Goal: Information Seeking & Learning: Learn about a topic

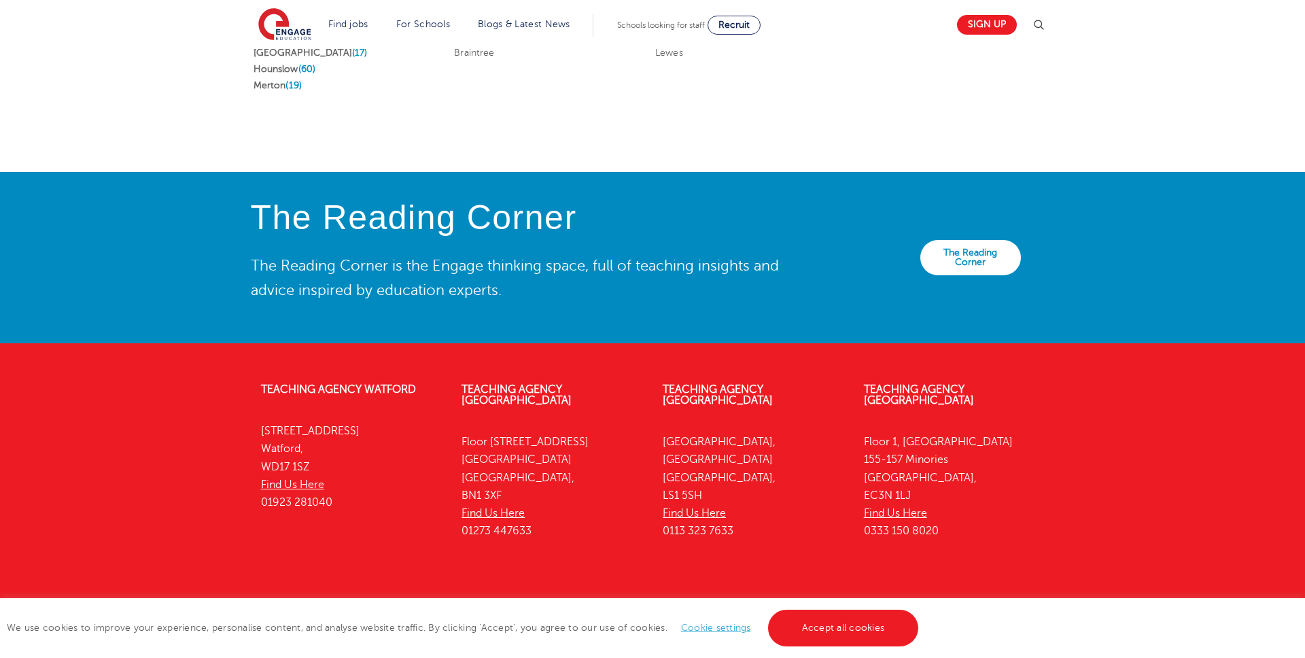
scroll to position [2917, 0]
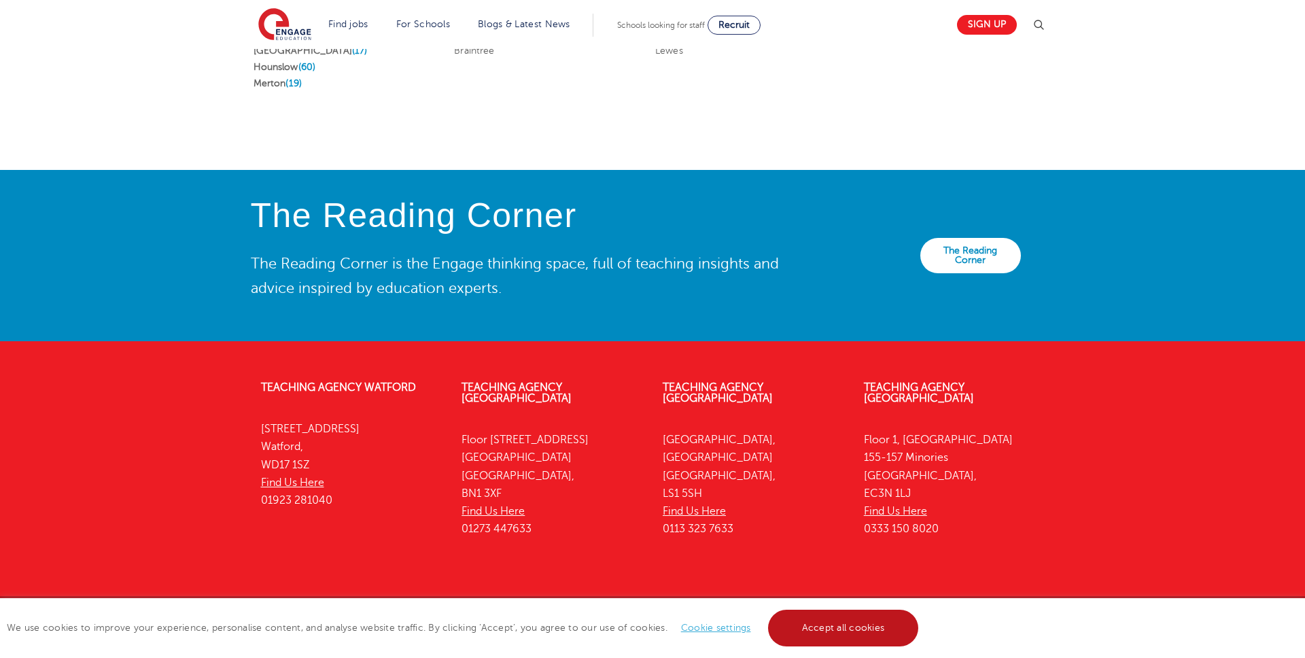
click at [831, 625] on link "Accept all cookies" at bounding box center [843, 628] width 151 height 37
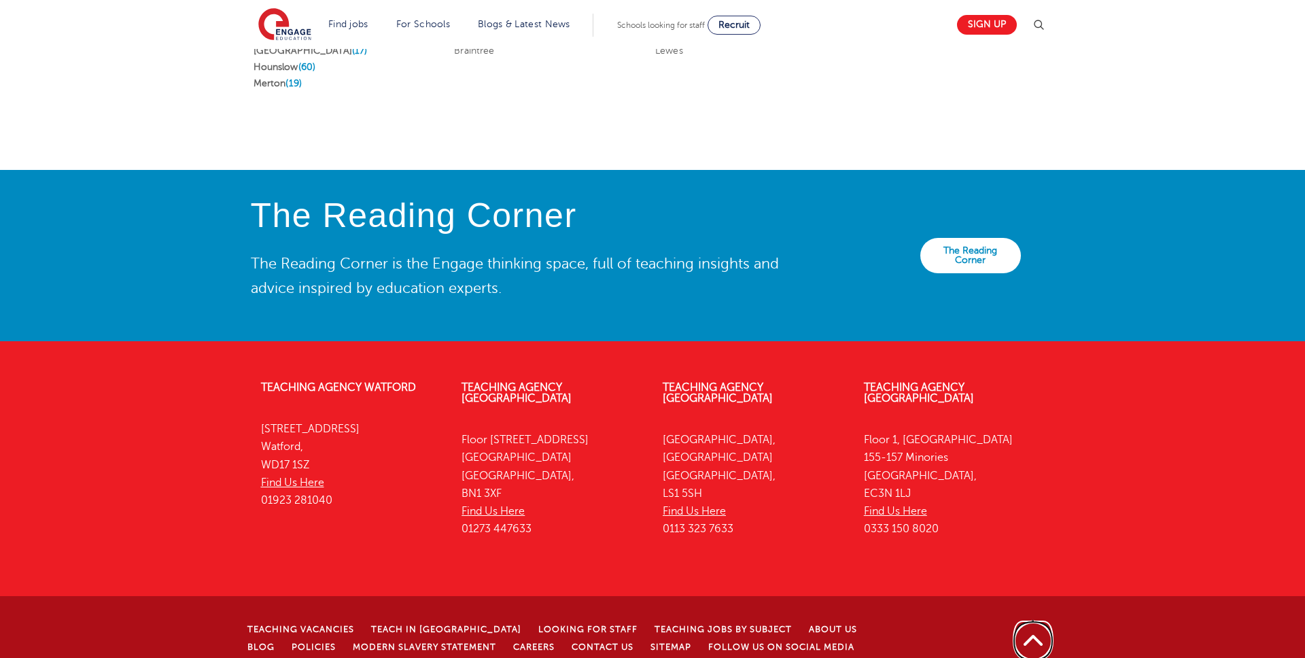
click at [1047, 620] on link "Back to top" at bounding box center [1033, 641] width 42 height 42
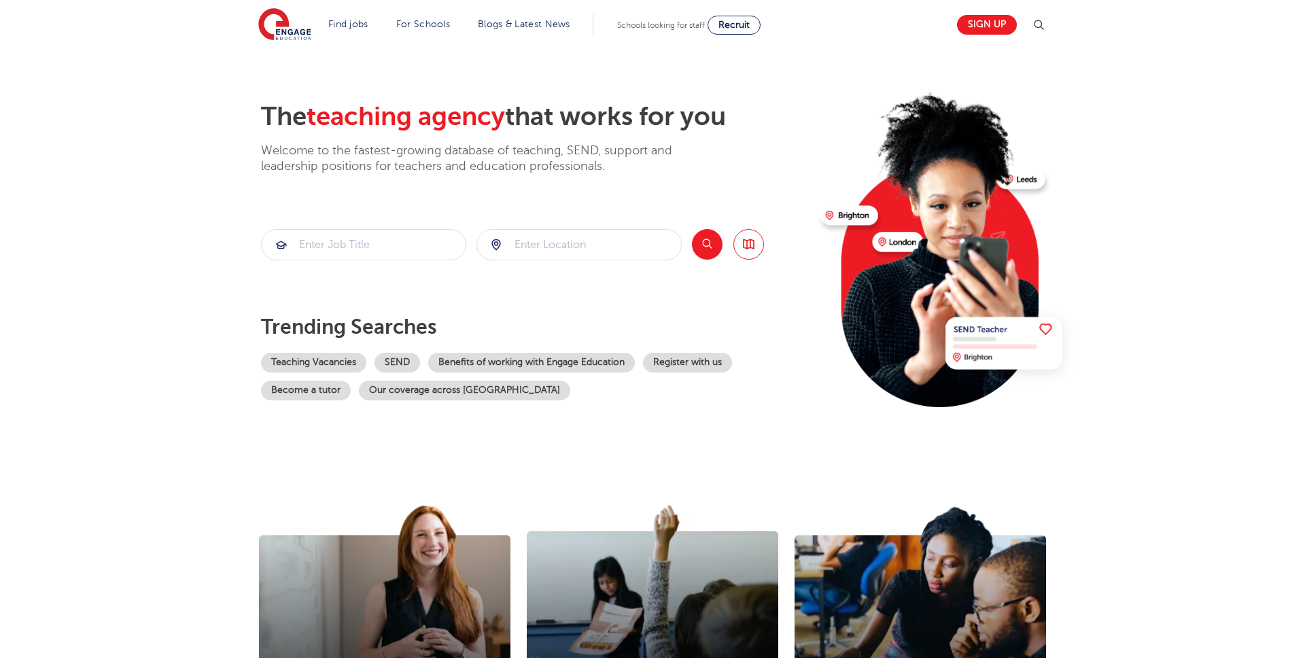
scroll to position [0, 0]
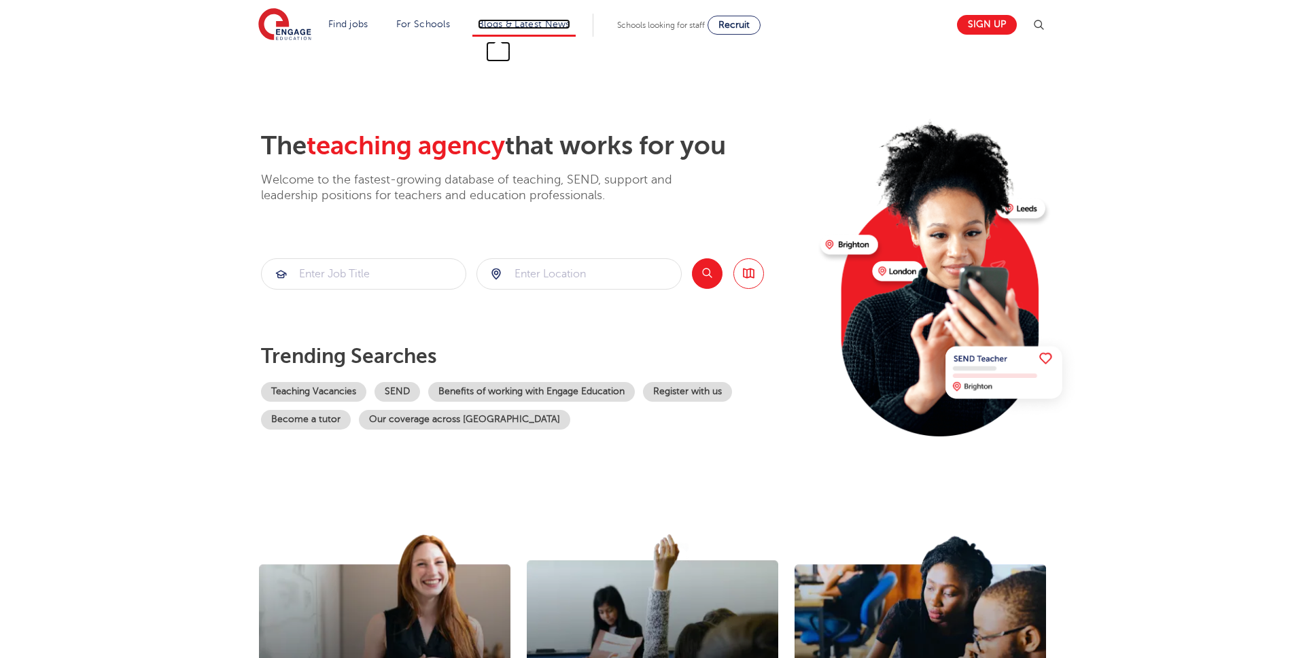
click at [513, 27] on link "Blogs & Latest News" at bounding box center [524, 24] width 92 height 10
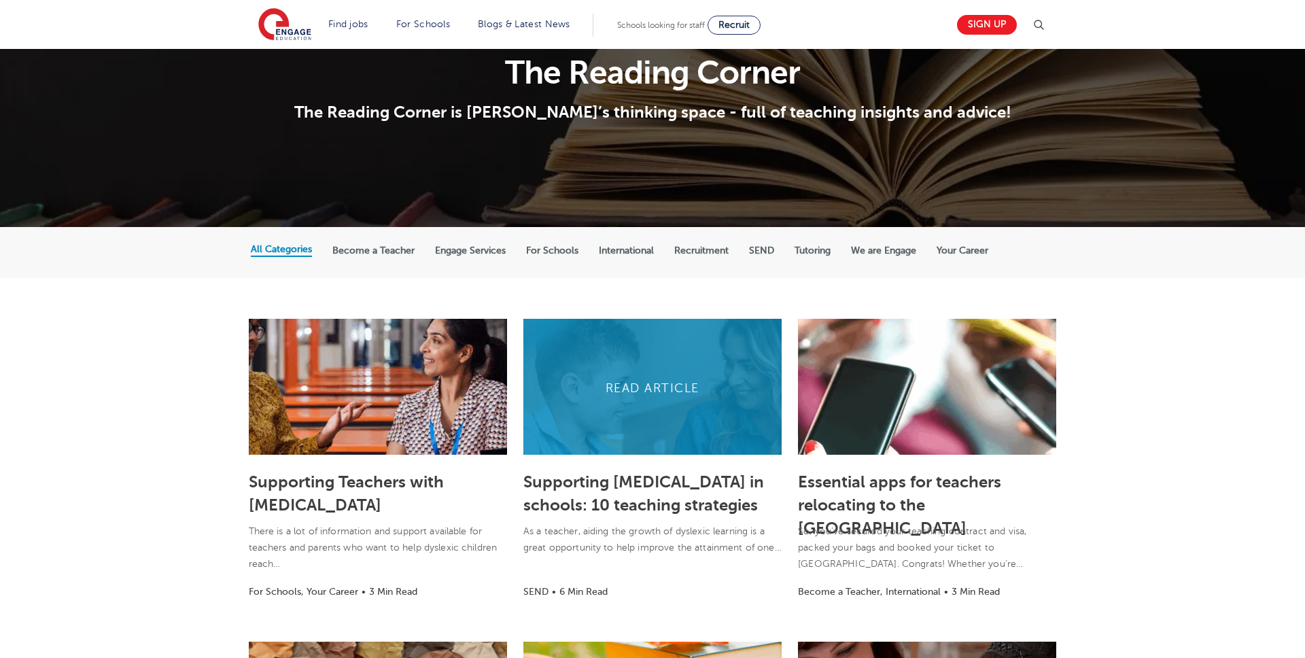
scroll to position [97, 0]
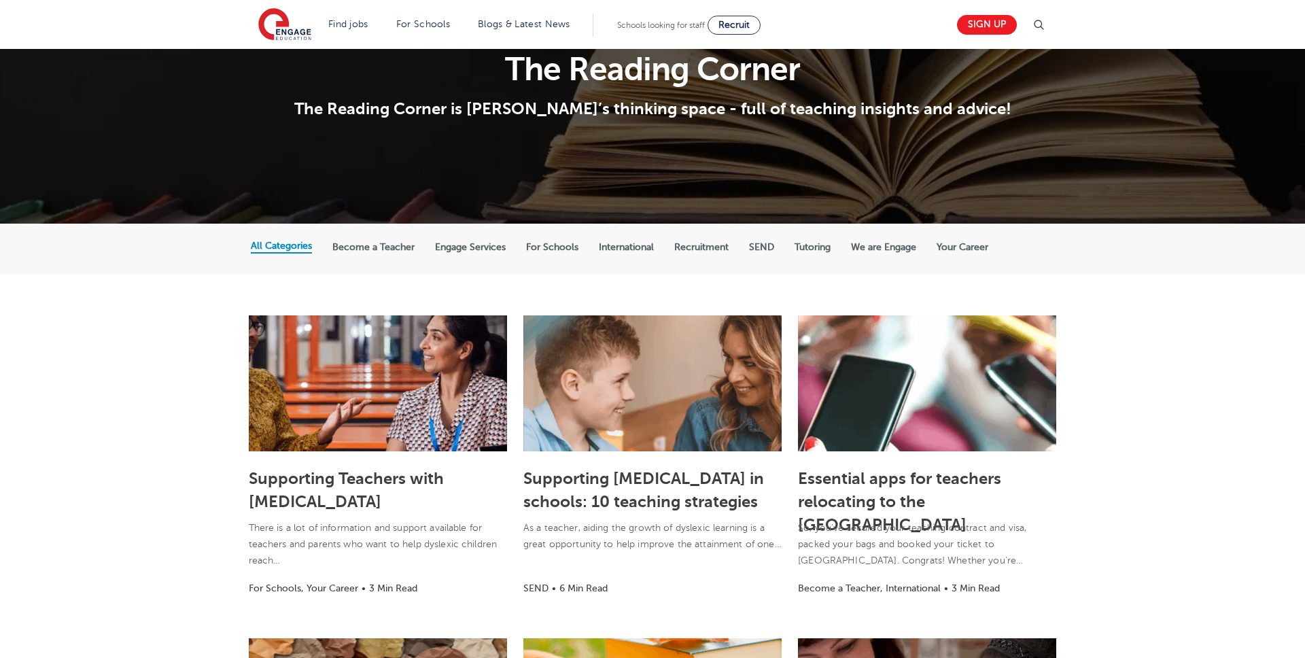
click at [885, 248] on label "We are Engage" at bounding box center [883, 247] width 65 height 12
click at [0, 0] on input "We are Engage" at bounding box center [0, 0] width 0 height 0
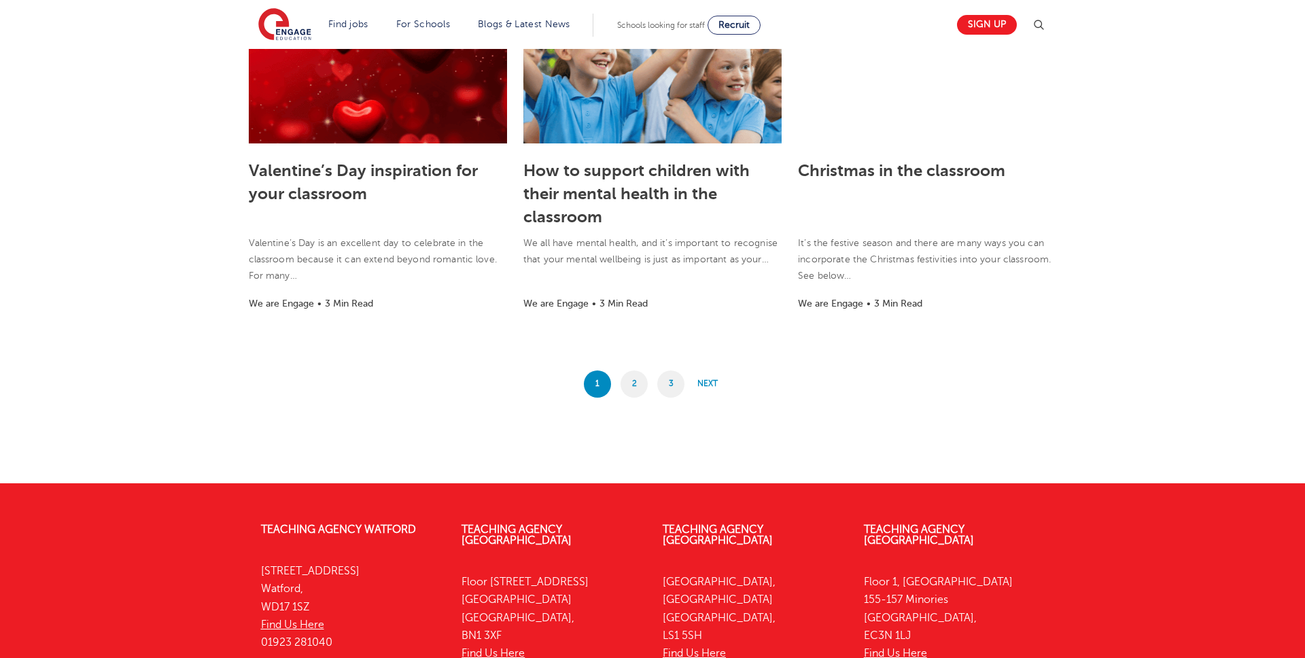
scroll to position [1234, 0]
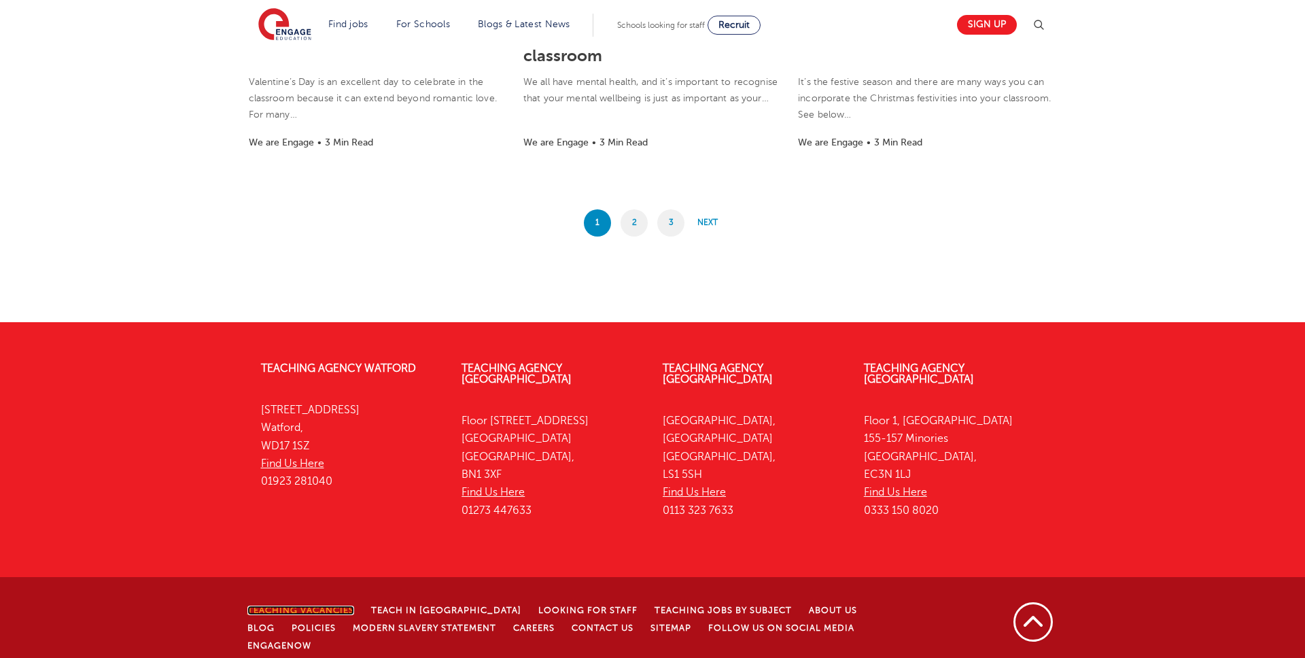
click at [293, 606] on link "Teaching Vacancies" at bounding box center [300, 611] width 107 height 10
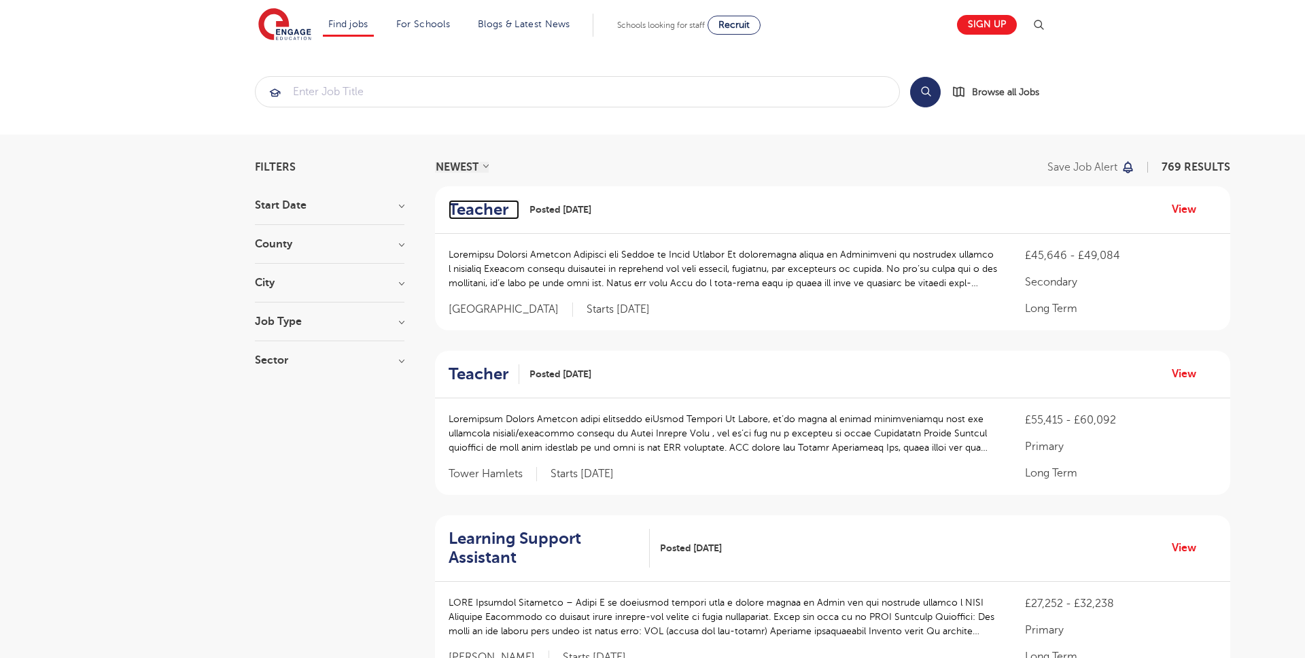
click at [484, 209] on h2 "Teacher" at bounding box center [479, 210] width 60 height 20
